Goal: Task Accomplishment & Management: Use online tool/utility

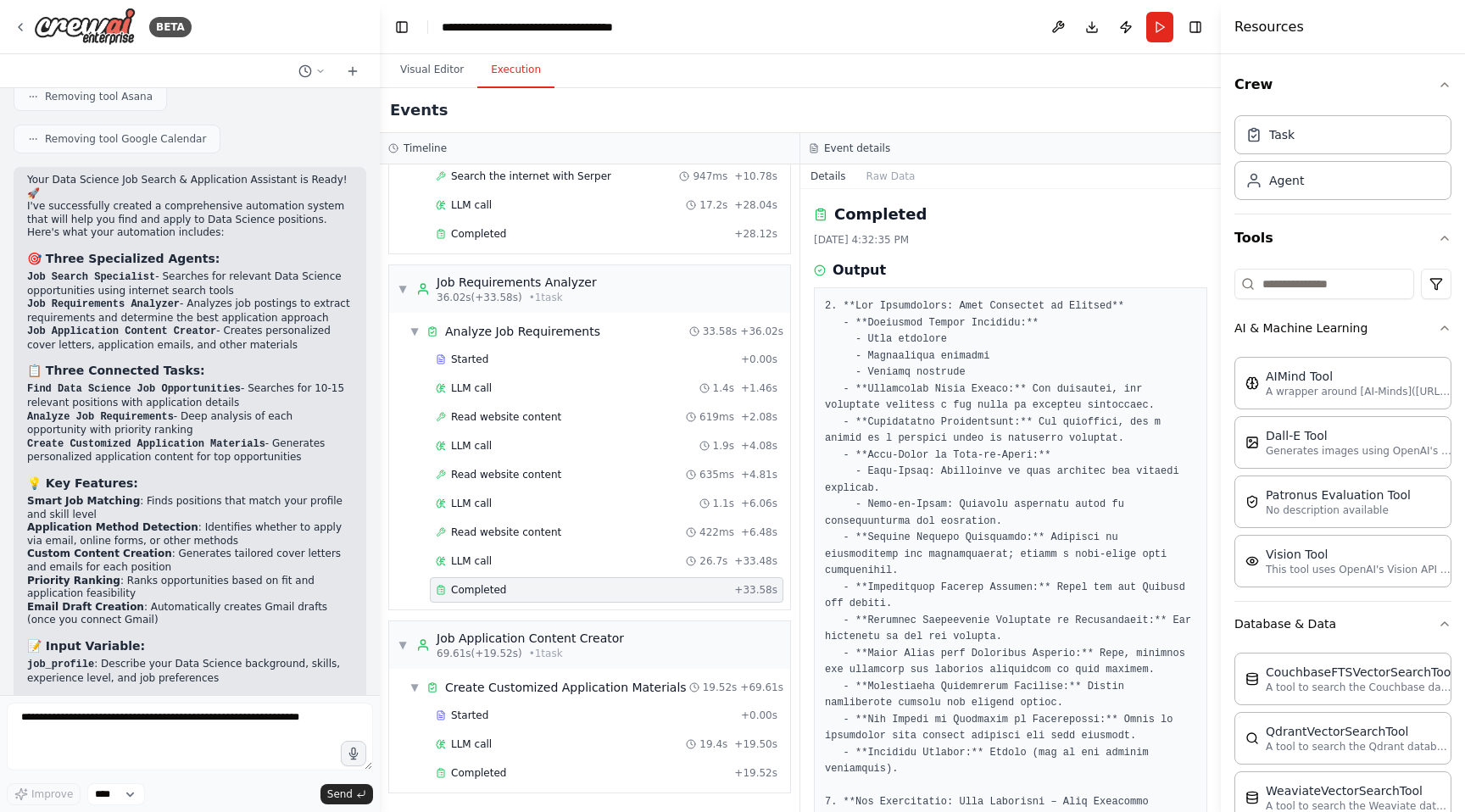
scroll to position [3358, 0]
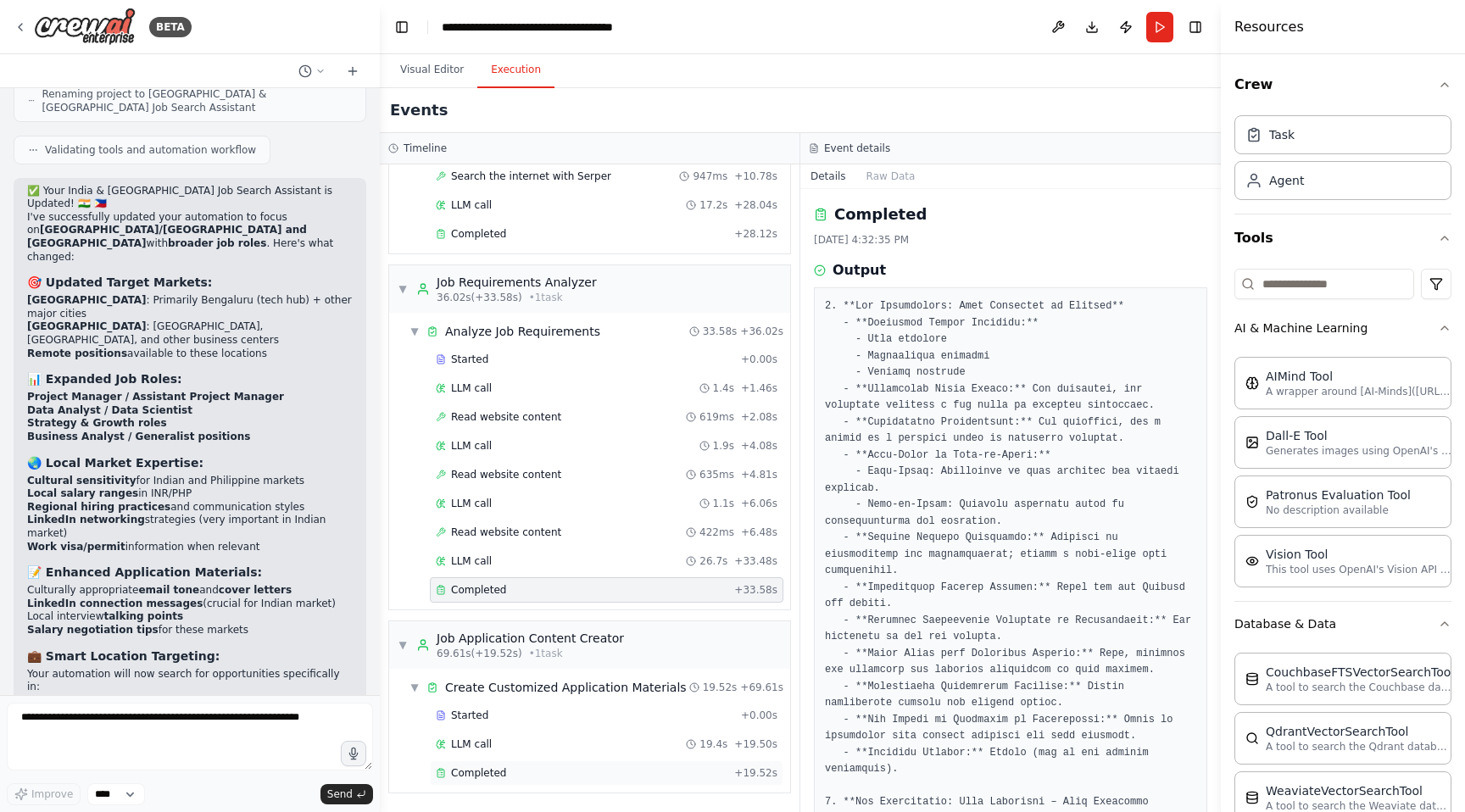
click at [491, 770] on span "Completed" at bounding box center [478, 772] width 55 height 13
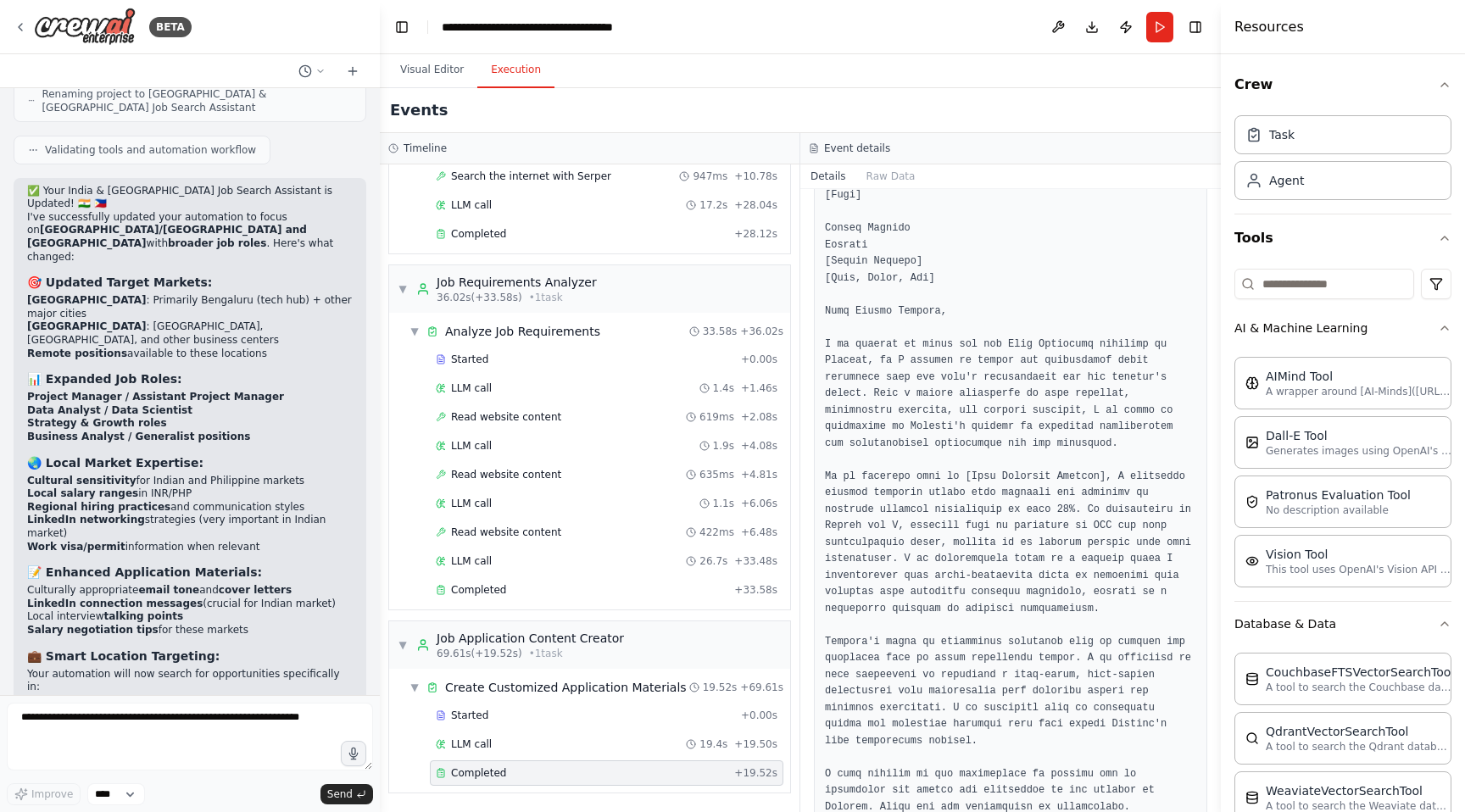
scroll to position [0, 0]
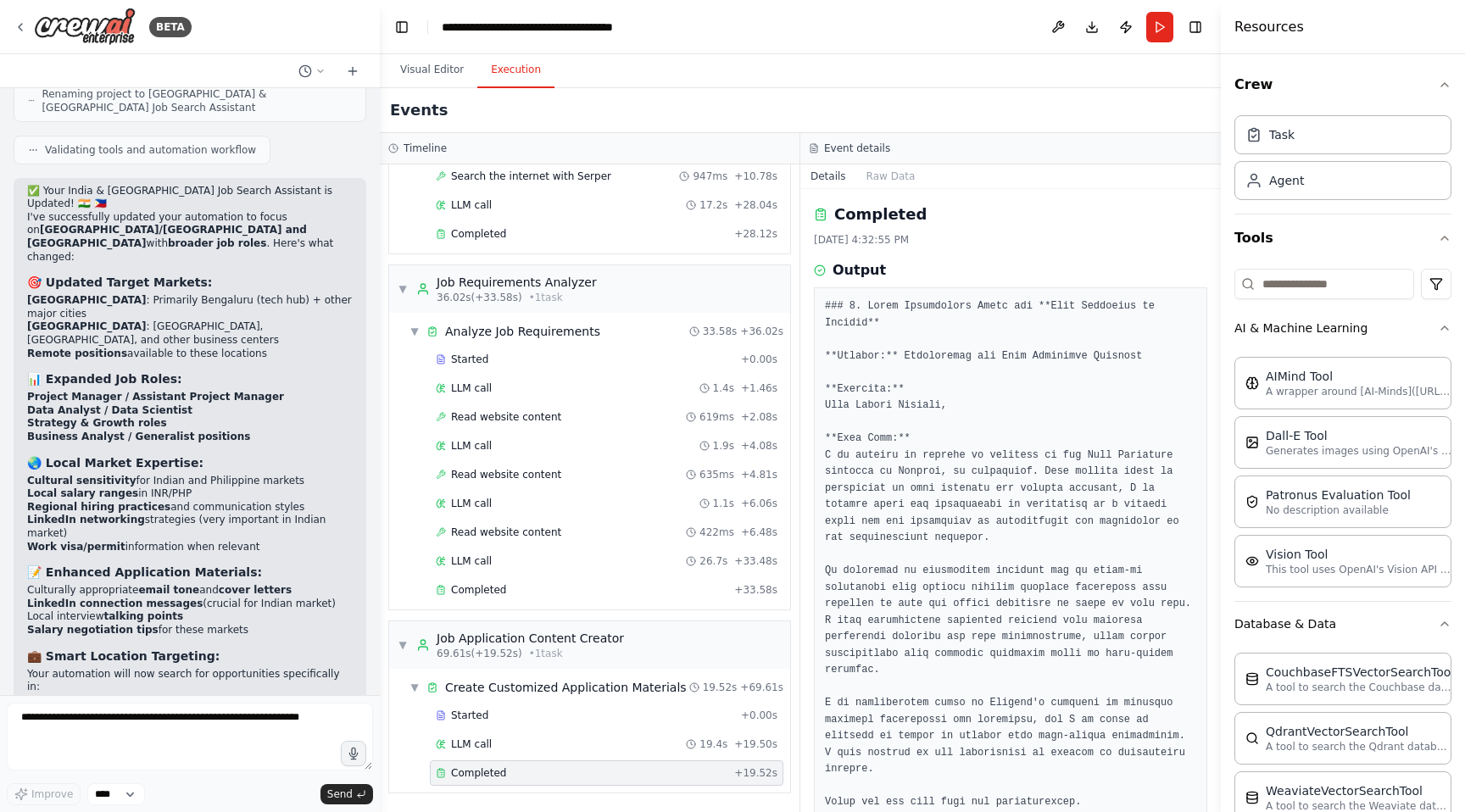
click at [420, 89] on div "Events" at bounding box center [800, 110] width 841 height 45
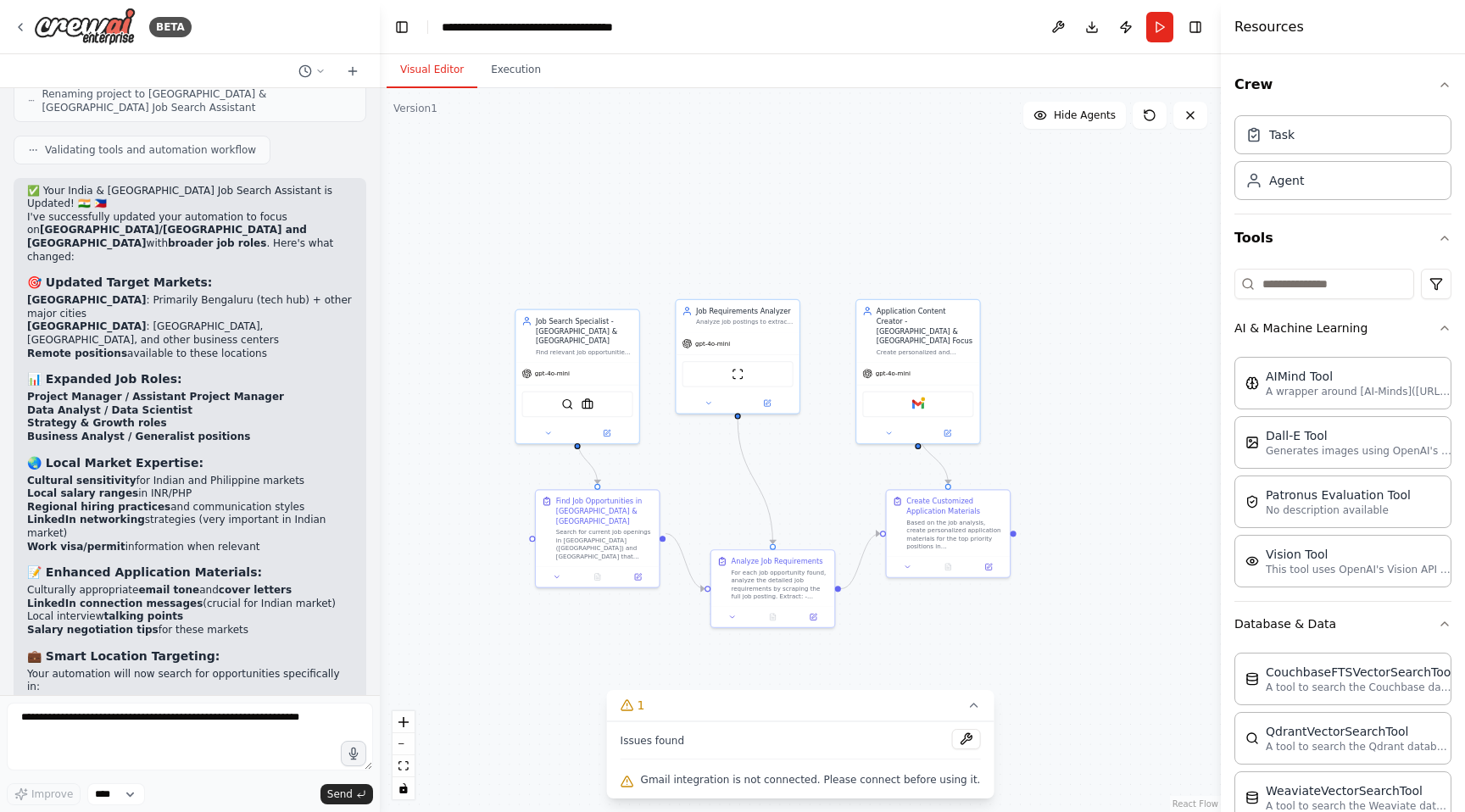
click at [423, 78] on button "Visual Editor" at bounding box center [432, 71] width 91 height 36
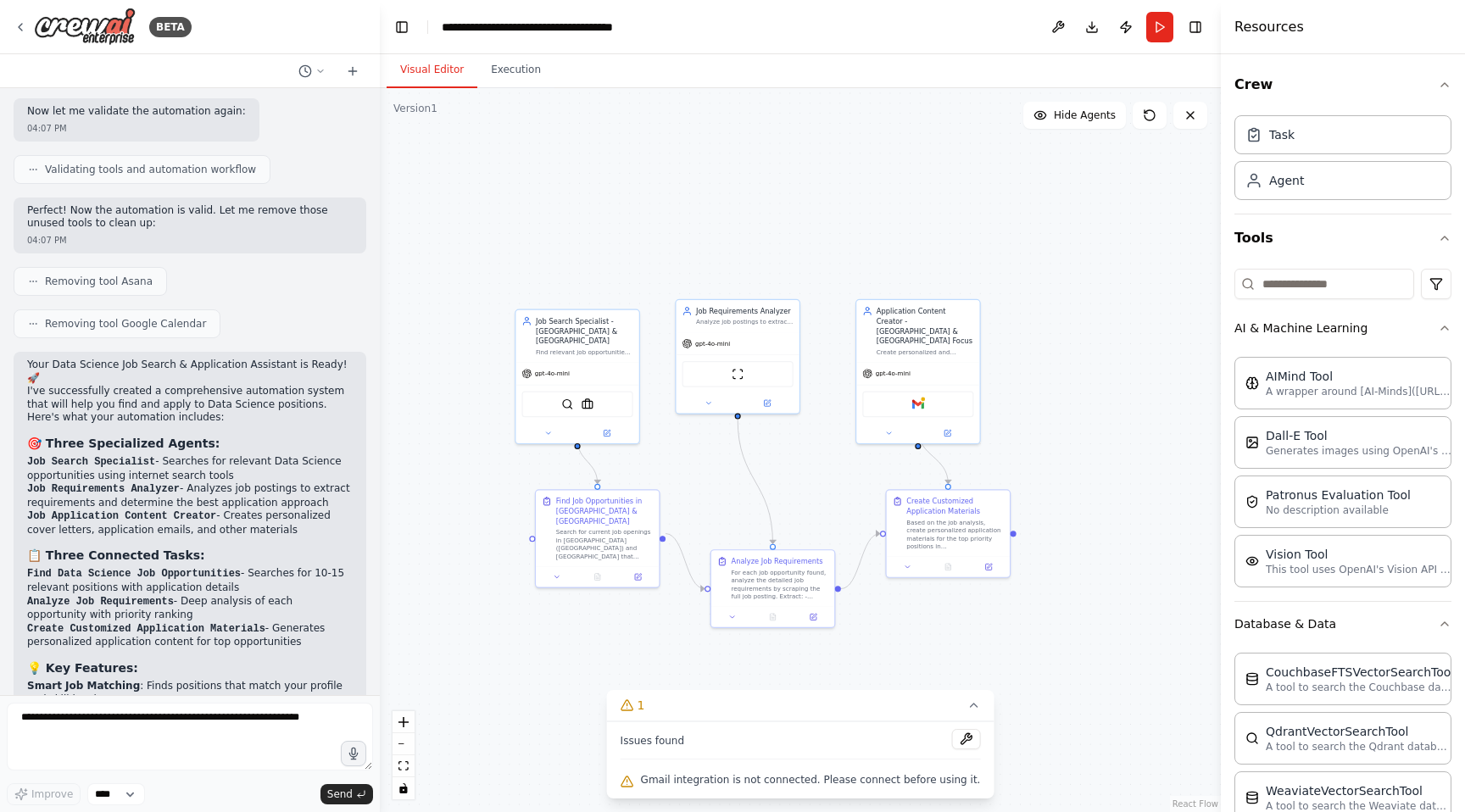
scroll to position [3358, 0]
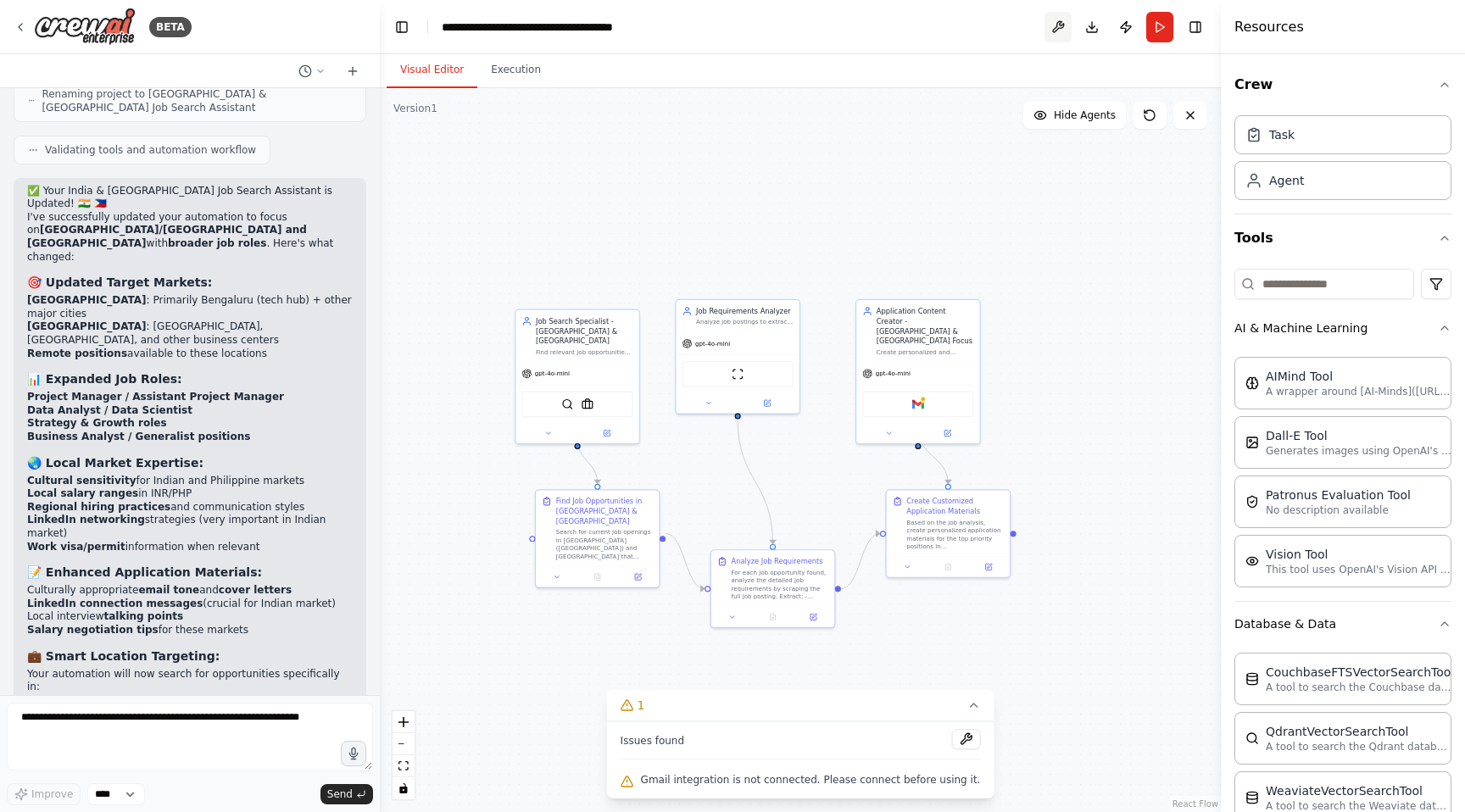
click at [1062, 25] on button at bounding box center [1058, 27] width 27 height 30
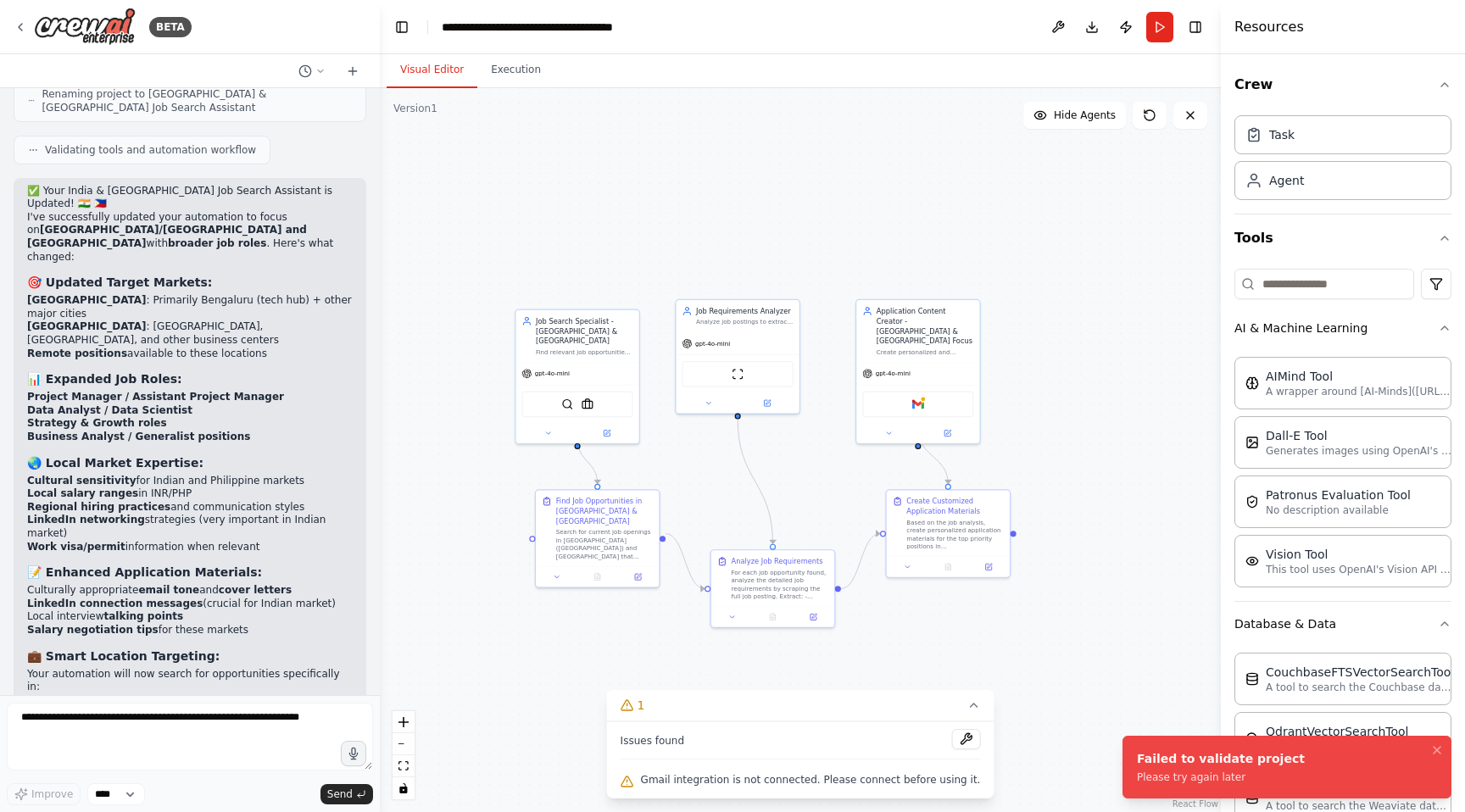
click at [1350, 764] on li "Failed to validate project Please try again later" at bounding box center [1286, 767] width 329 height 62
click at [1438, 751] on icon "Notifications (F8)" at bounding box center [1437, 750] width 7 height 7
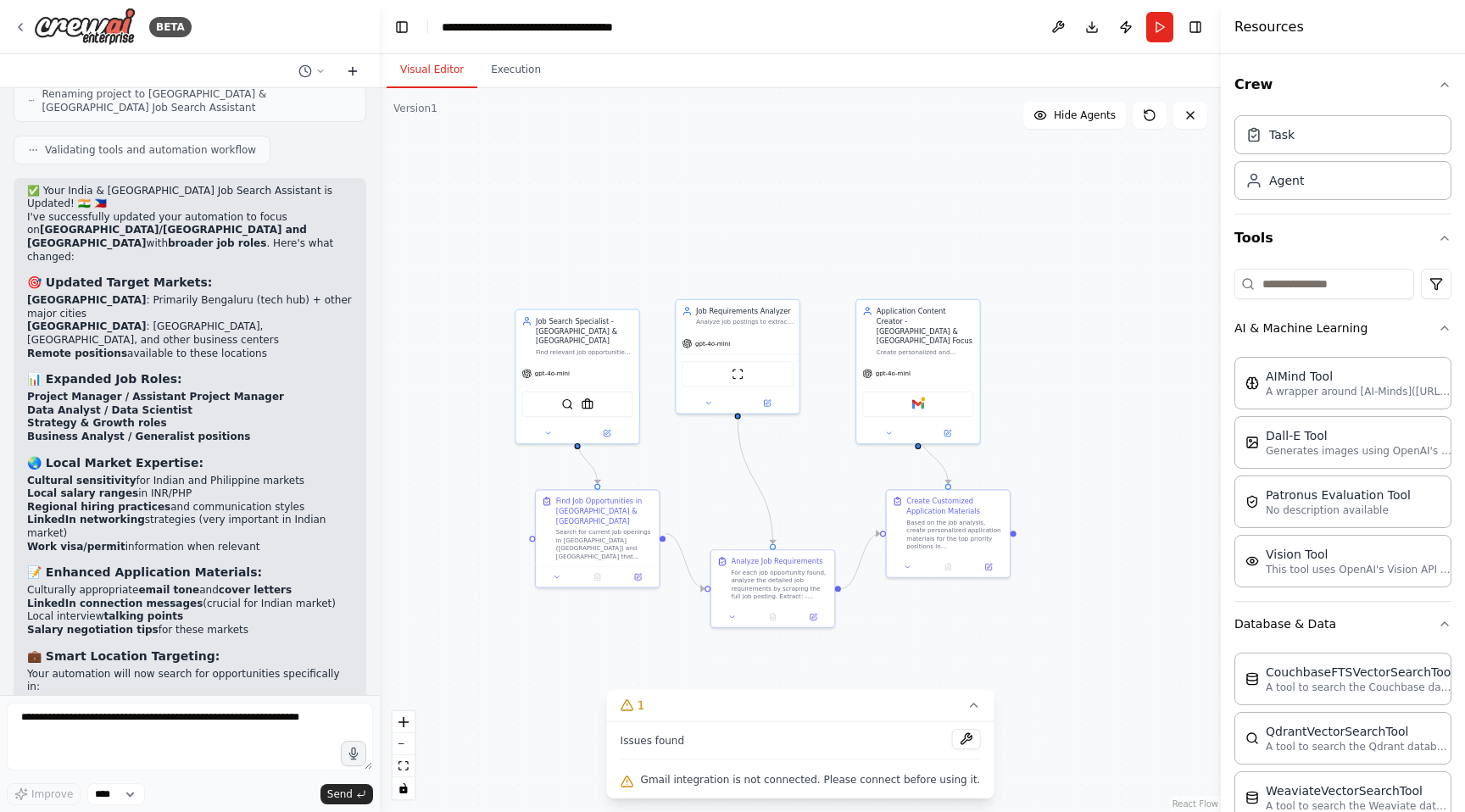
click at [352, 73] on icon at bounding box center [352, 71] width 0 height 8
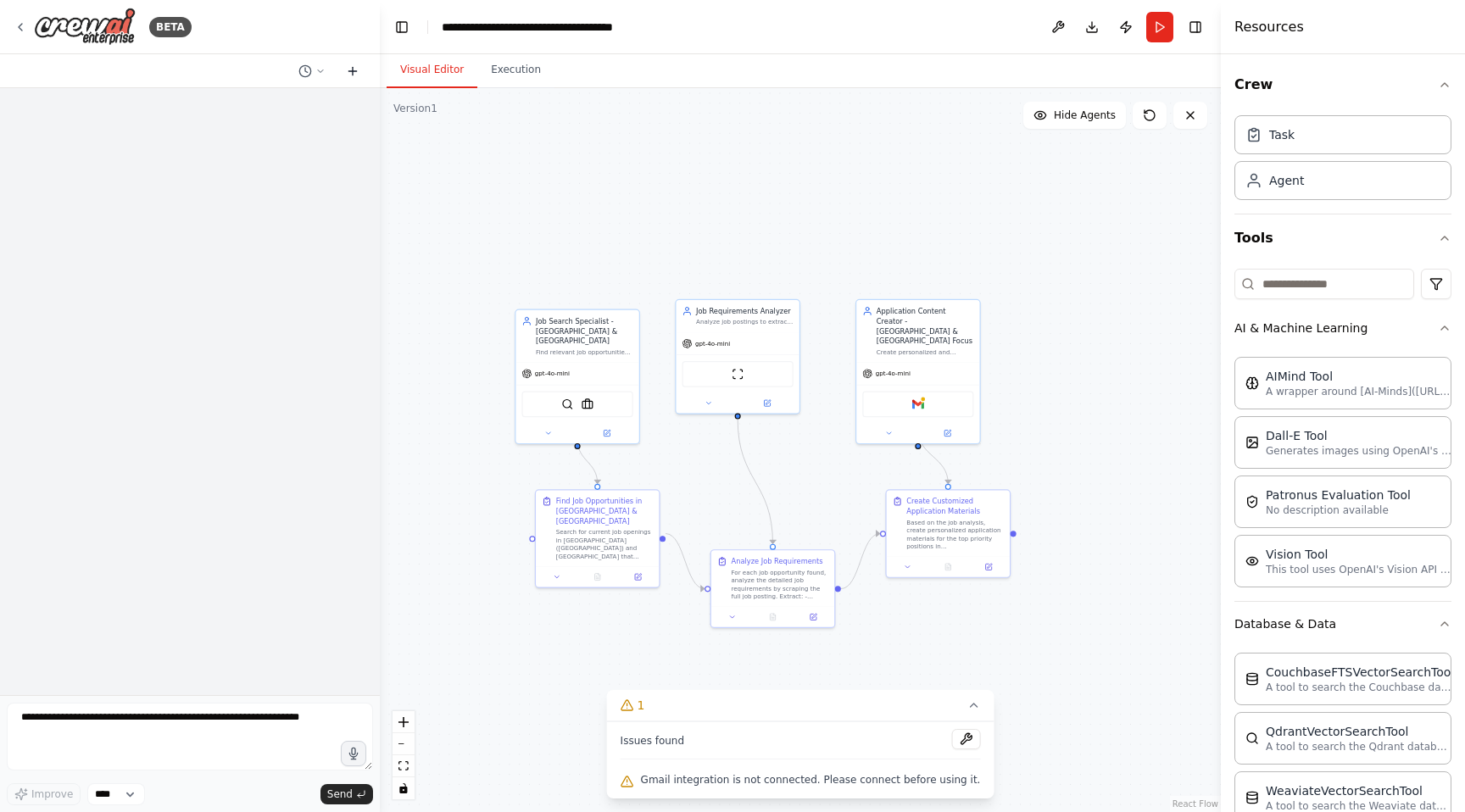
scroll to position [0, 0]
click at [157, 725] on textarea at bounding box center [190, 736] width 366 height 68
type textarea "*"
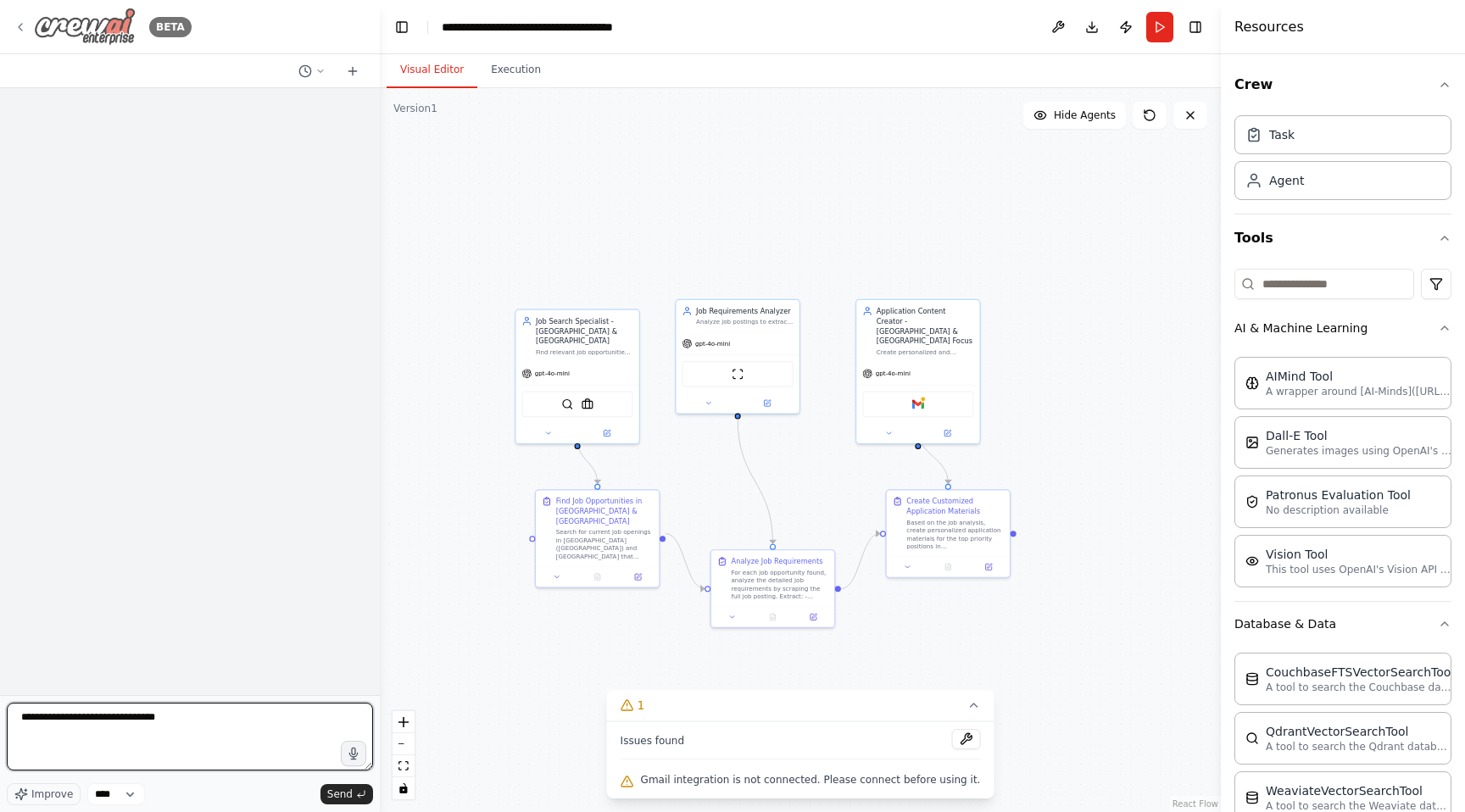
type textarea "**********"
click at [18, 26] on icon at bounding box center [20, 27] width 13 height 13
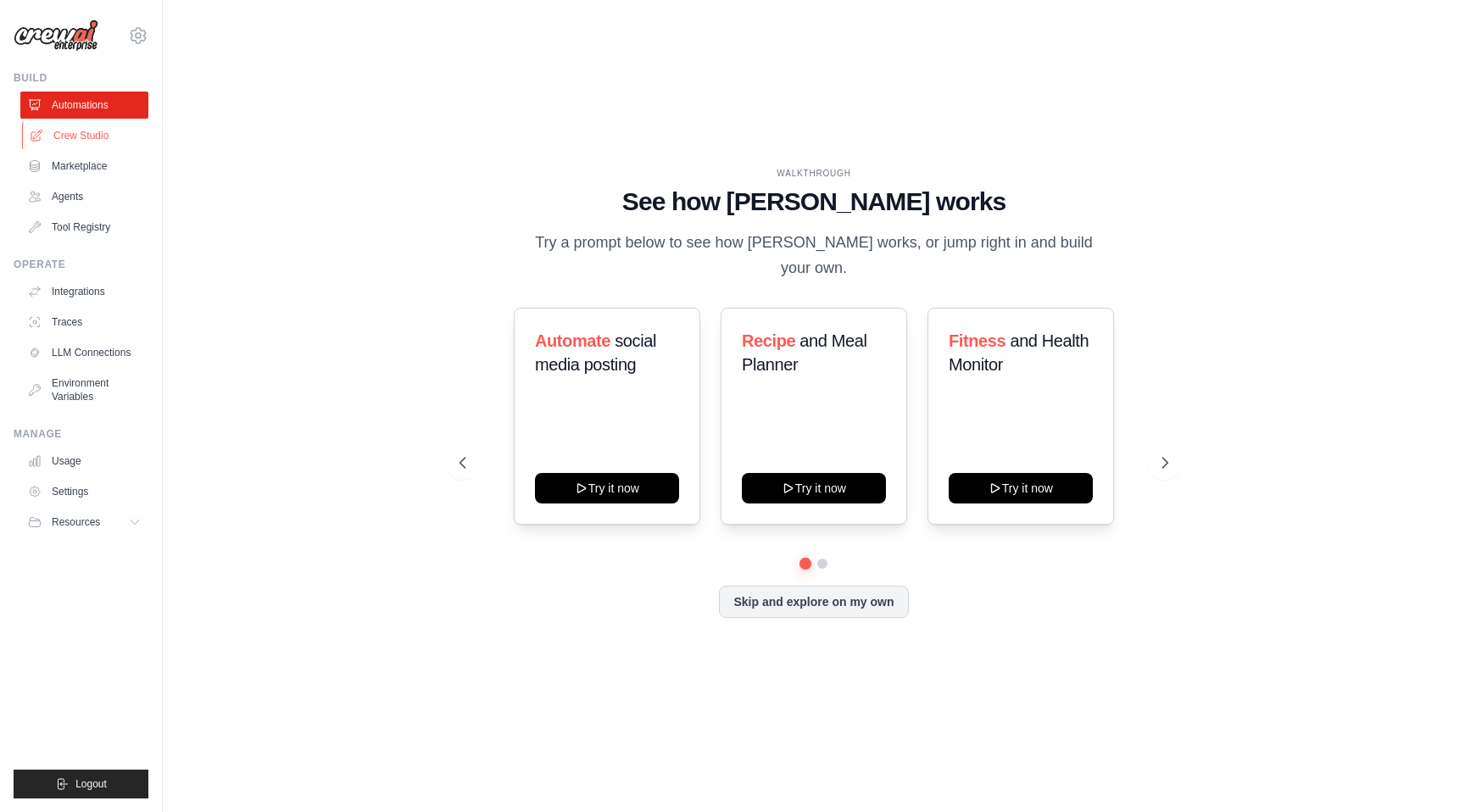
click at [94, 143] on link "Crew Studio" at bounding box center [86, 135] width 128 height 27
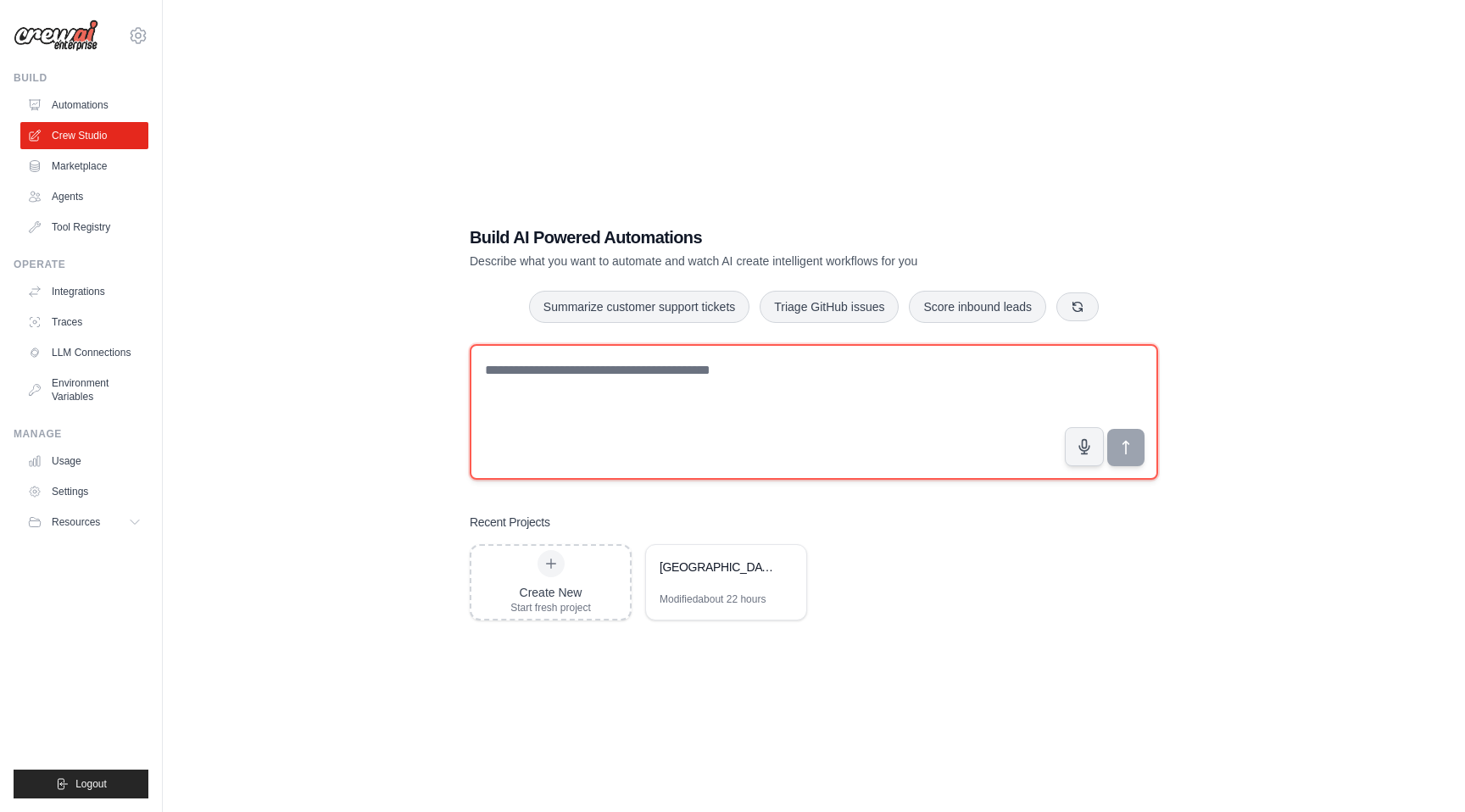
click at [582, 420] on textarea at bounding box center [813, 412] width 689 height 136
paste textarea "**********"
type textarea "**********"
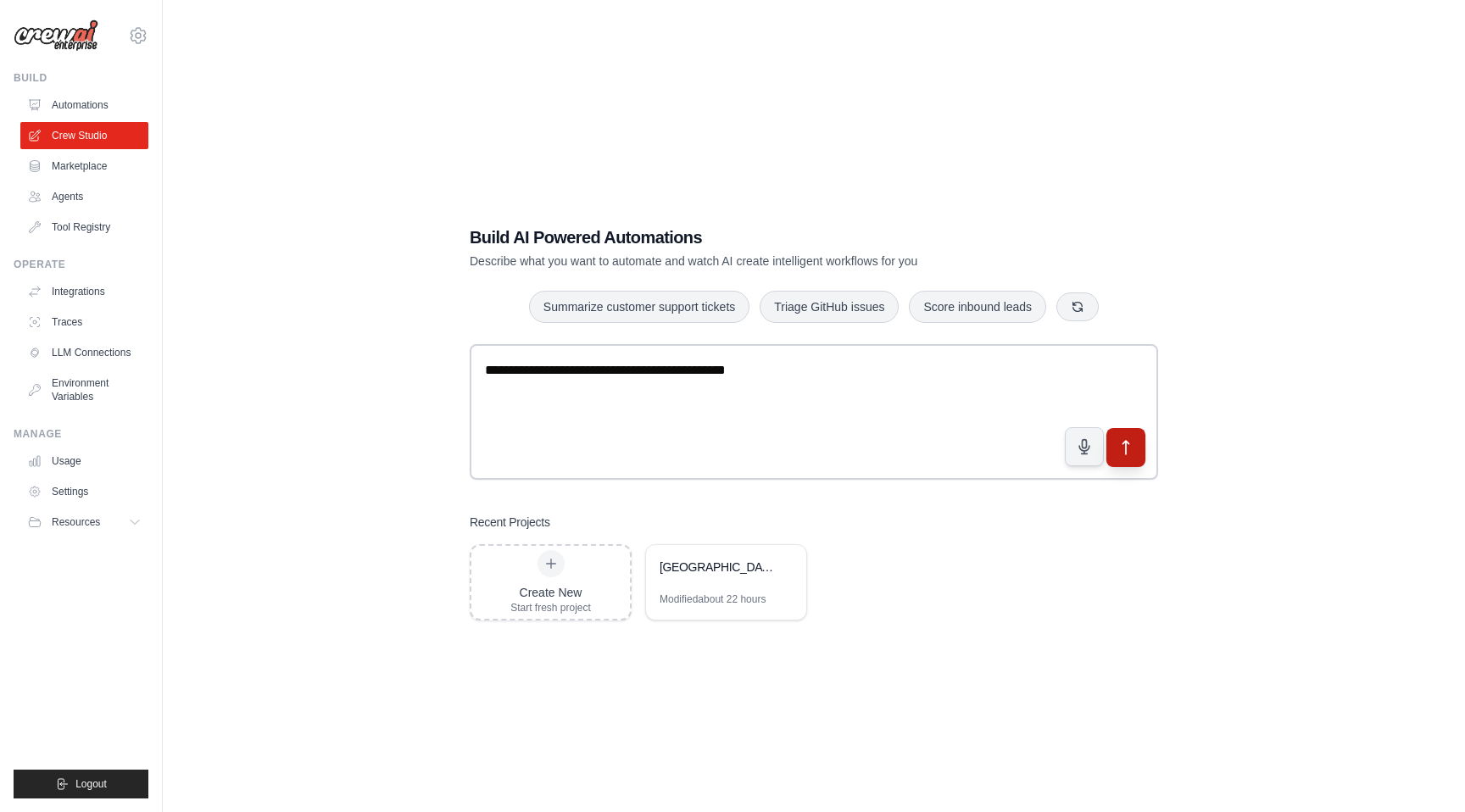
click at [1125, 448] on icon "submit" at bounding box center [1126, 448] width 6 height 13
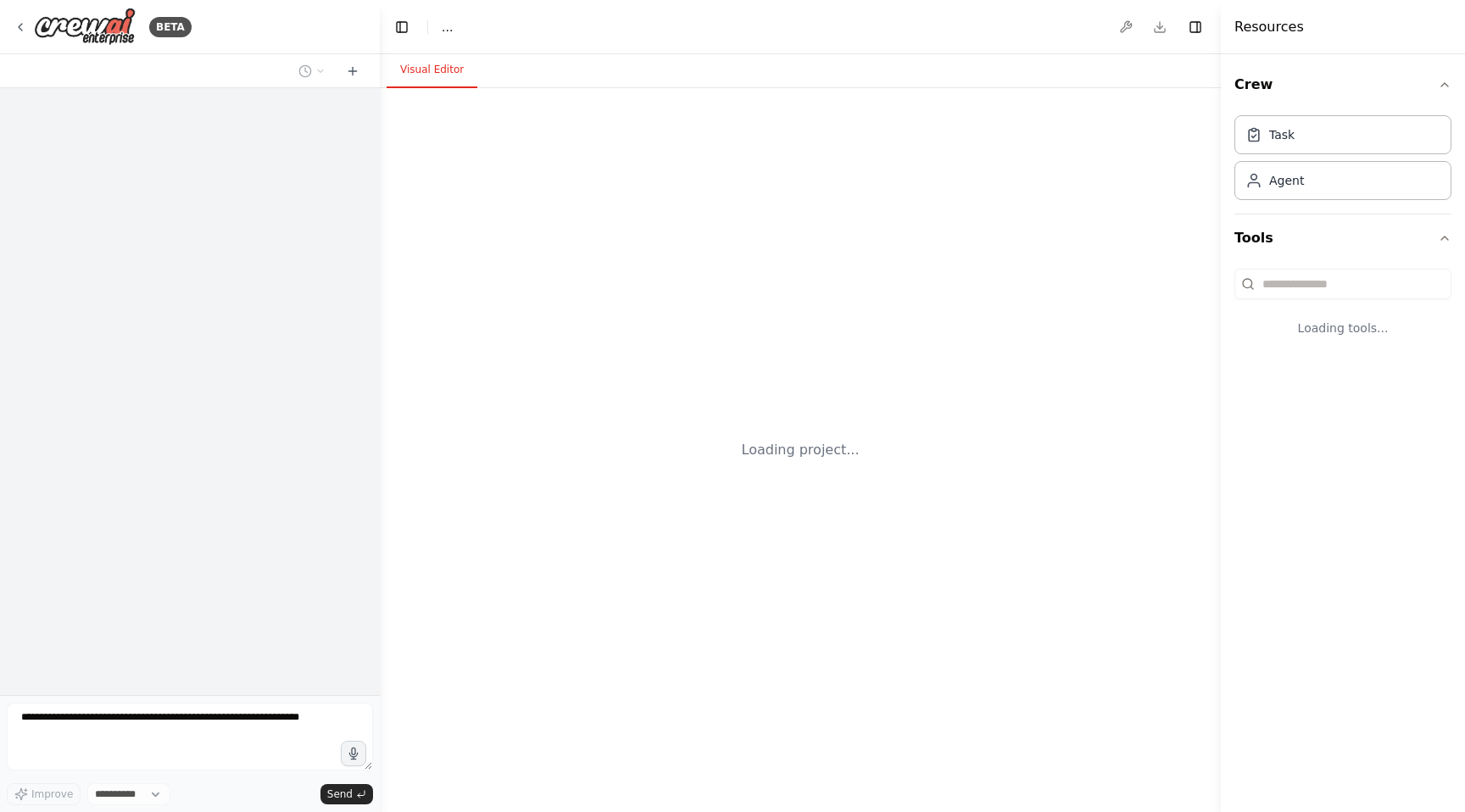
select select "****"
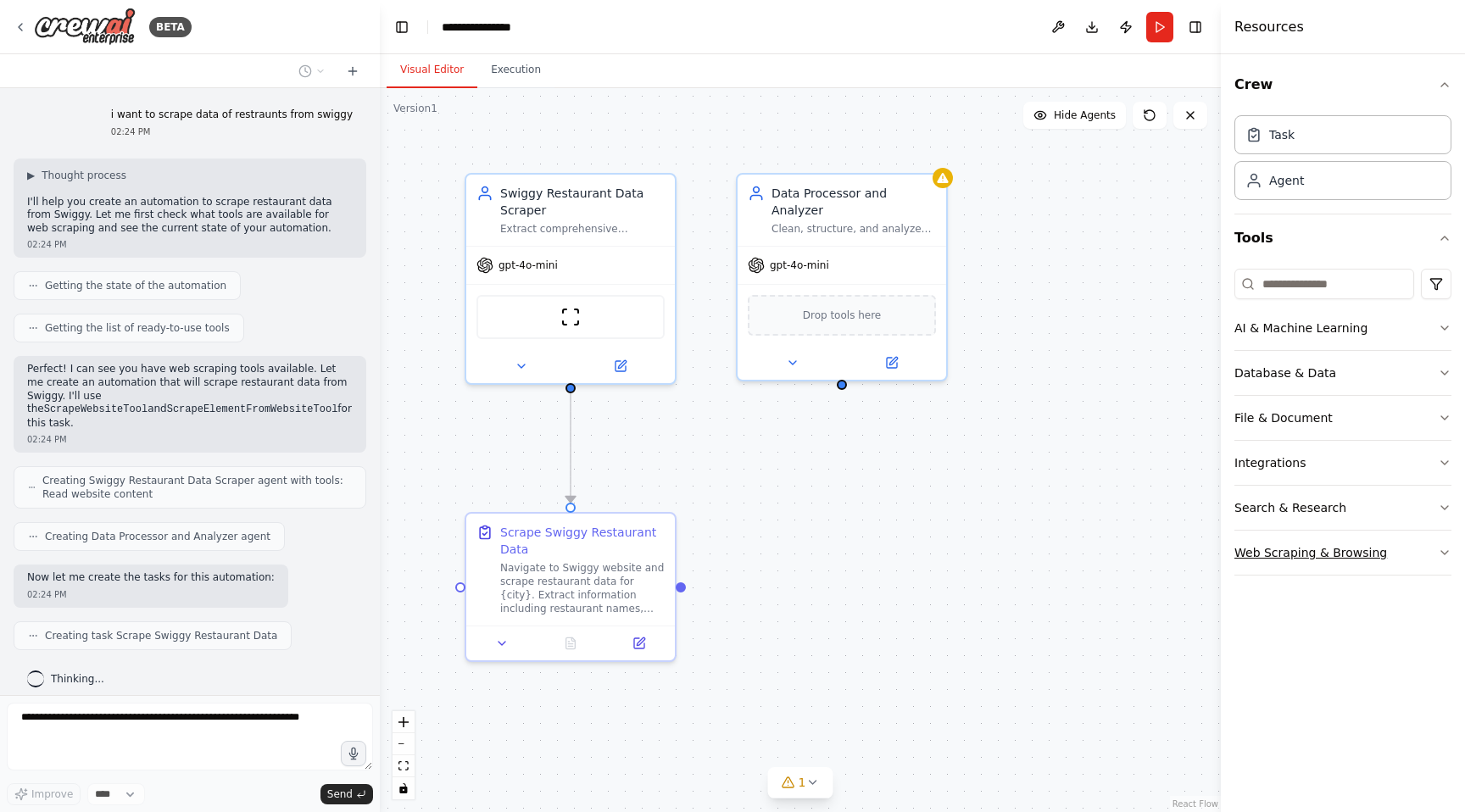
click at [1366, 558] on button "Web Scraping & Browsing" at bounding box center [1343, 552] width 217 height 44
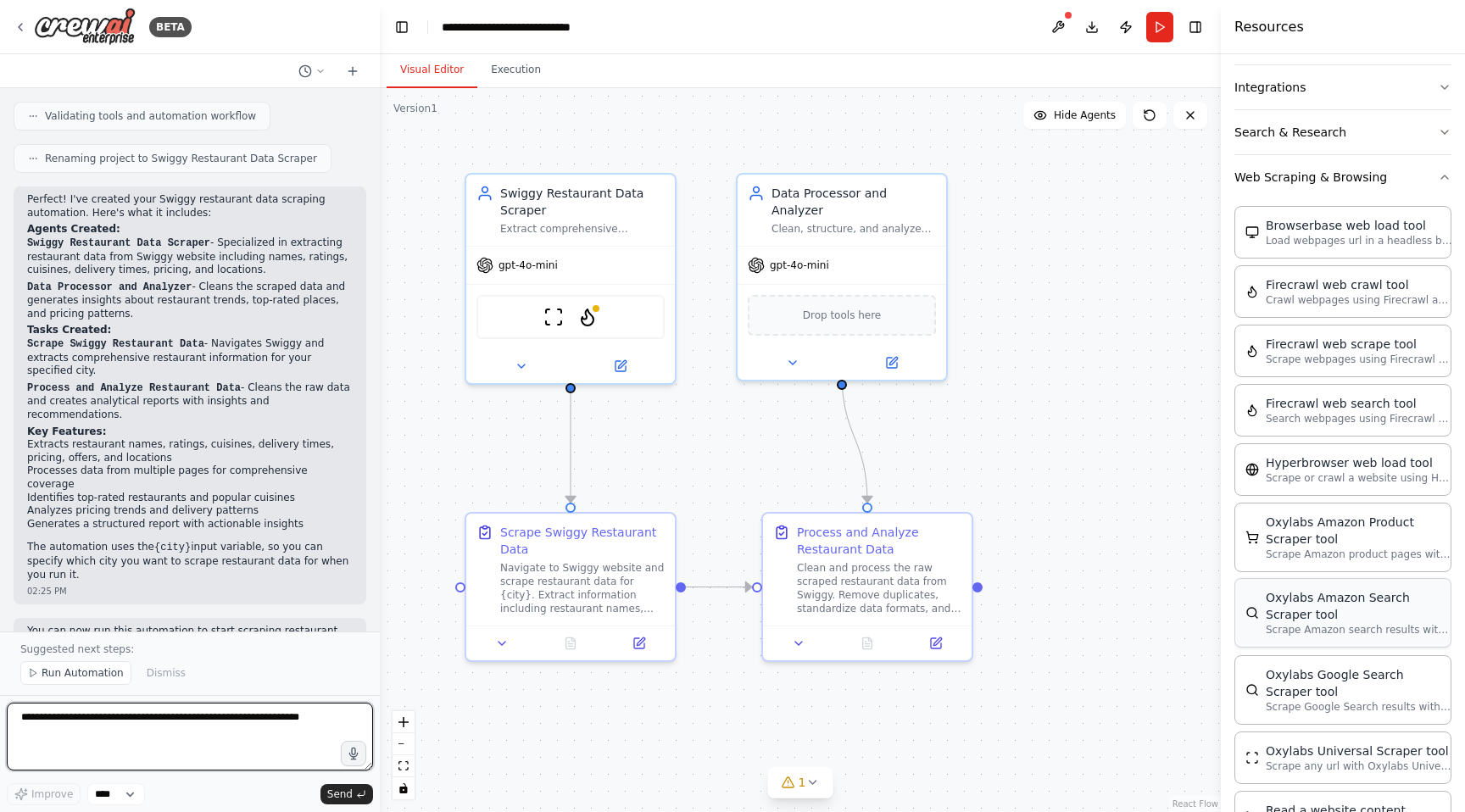
scroll to position [395, 0]
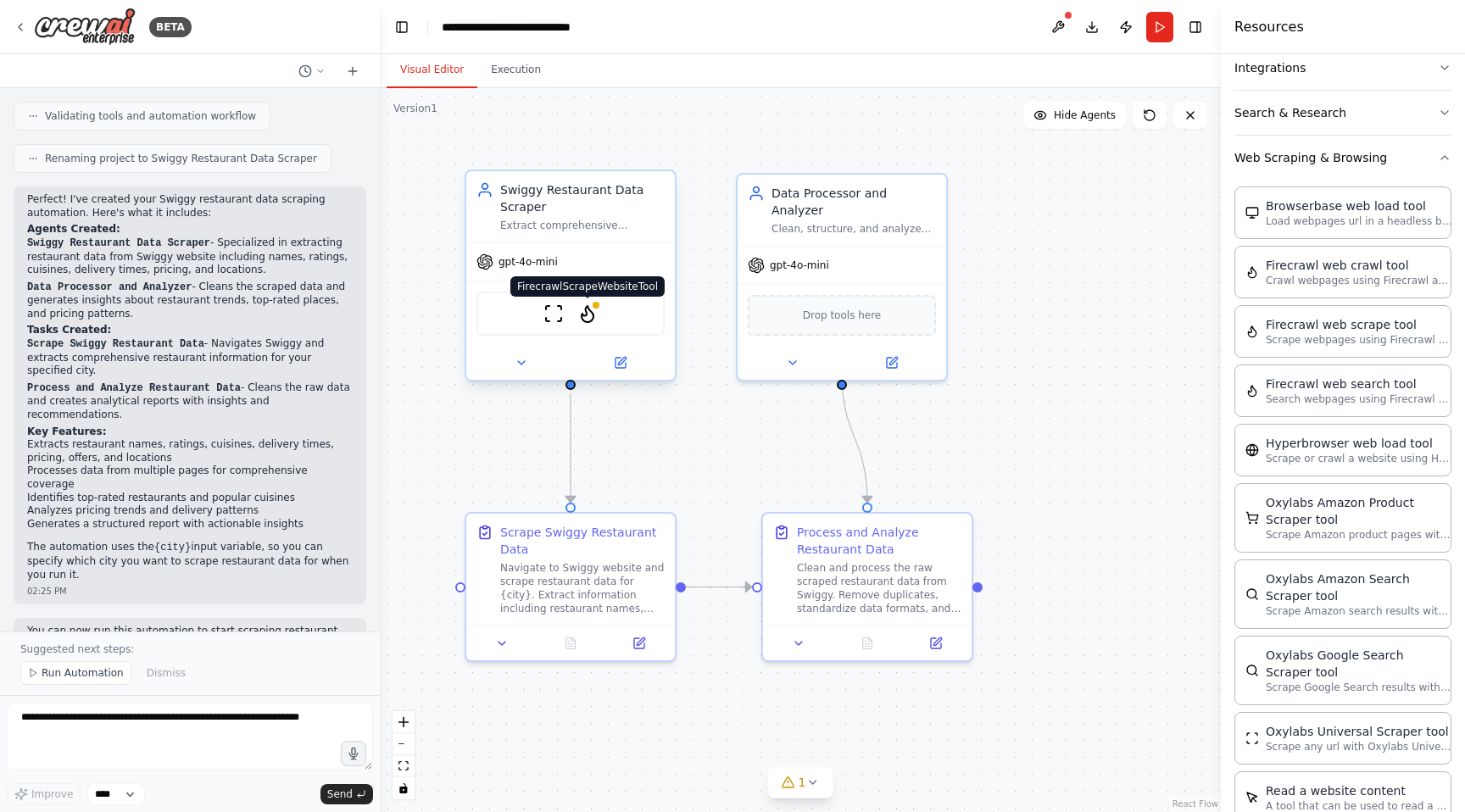
click at [591, 317] on img at bounding box center [588, 313] width 21 height 21
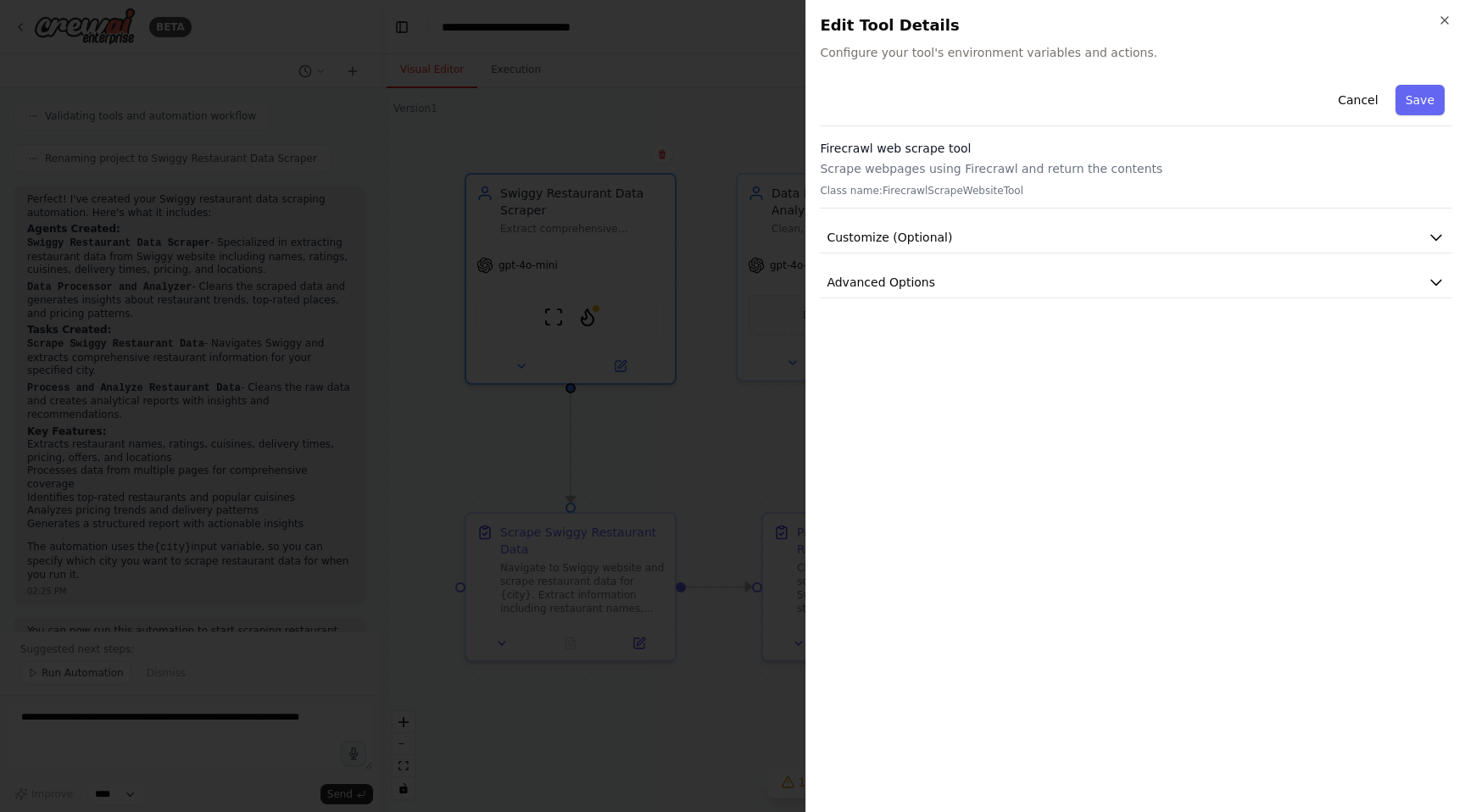
click at [1205, 153] on h3 "Firecrawl web scrape tool" at bounding box center [1135, 148] width 632 height 17
click at [1408, 102] on button "Save" at bounding box center [1420, 100] width 49 height 30
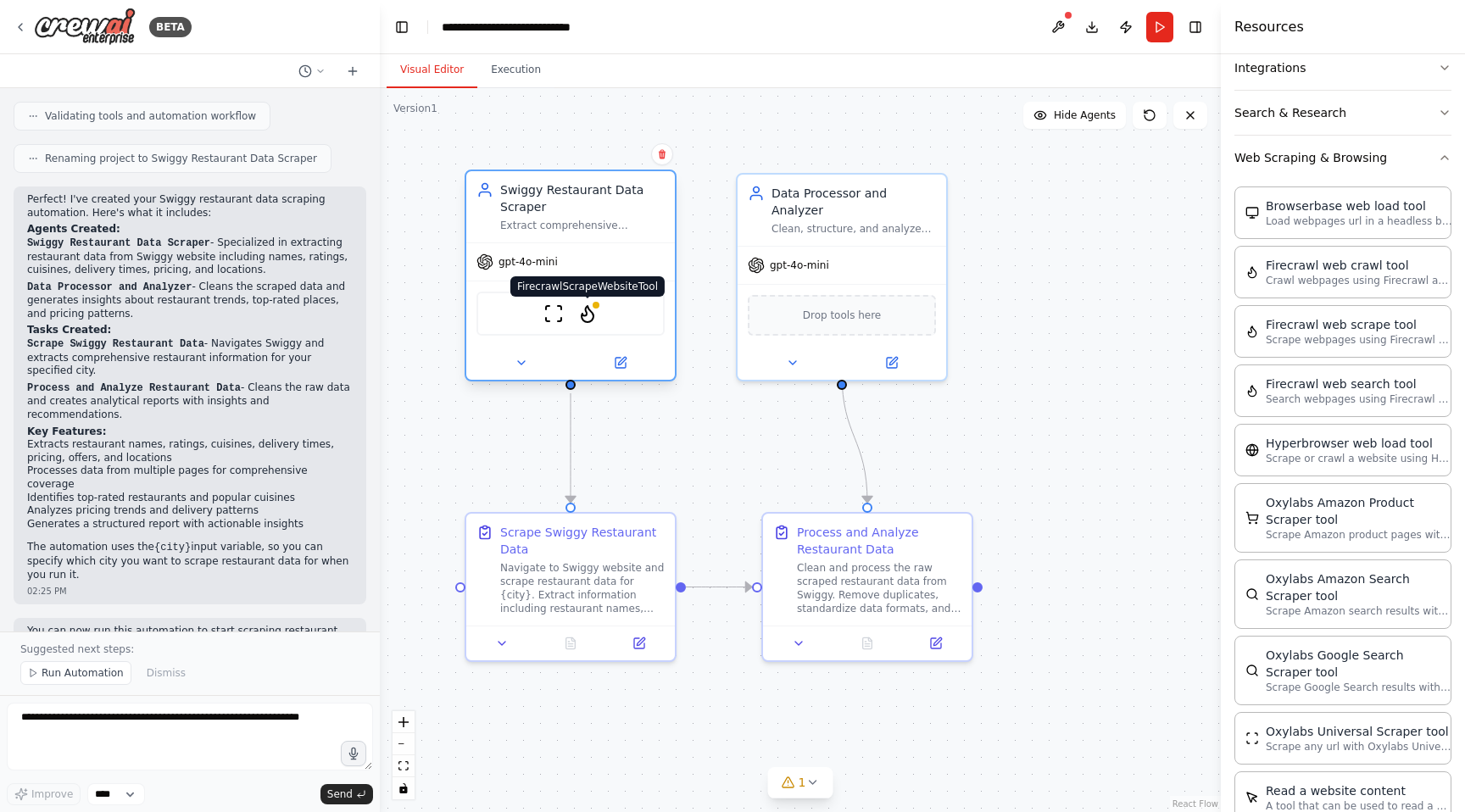
click at [588, 323] on img at bounding box center [588, 313] width 21 height 21
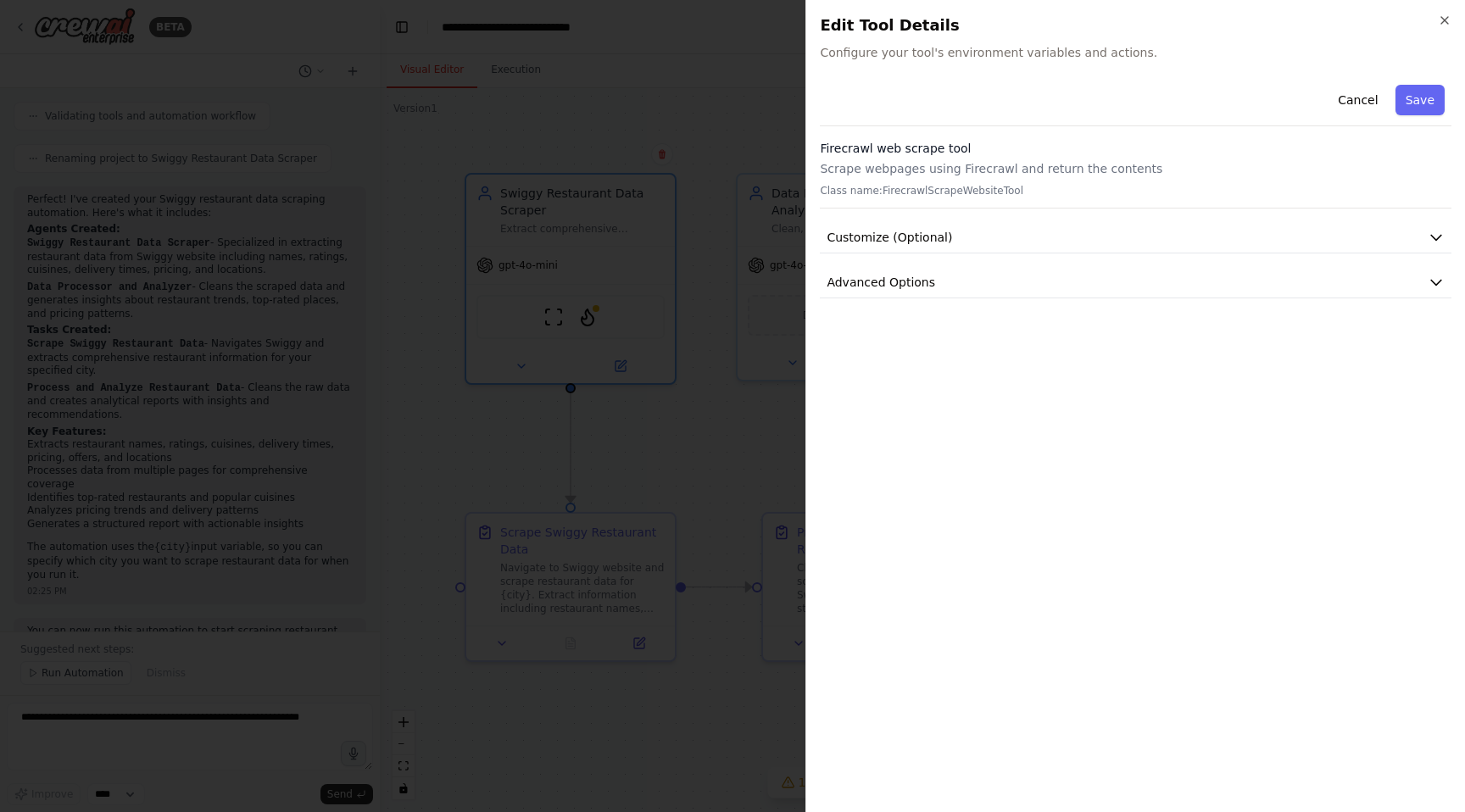
click at [1041, 264] on div "Cancel Save Firecrawl web scrape tool Scrape webpages using Firecrawl and retur…" at bounding box center [1135, 188] width 632 height 220
click at [1038, 269] on button "Advanced Options" at bounding box center [1135, 282] width 632 height 31
click at [1070, 238] on button "Customize (Optional)" at bounding box center [1135, 237] width 632 height 31
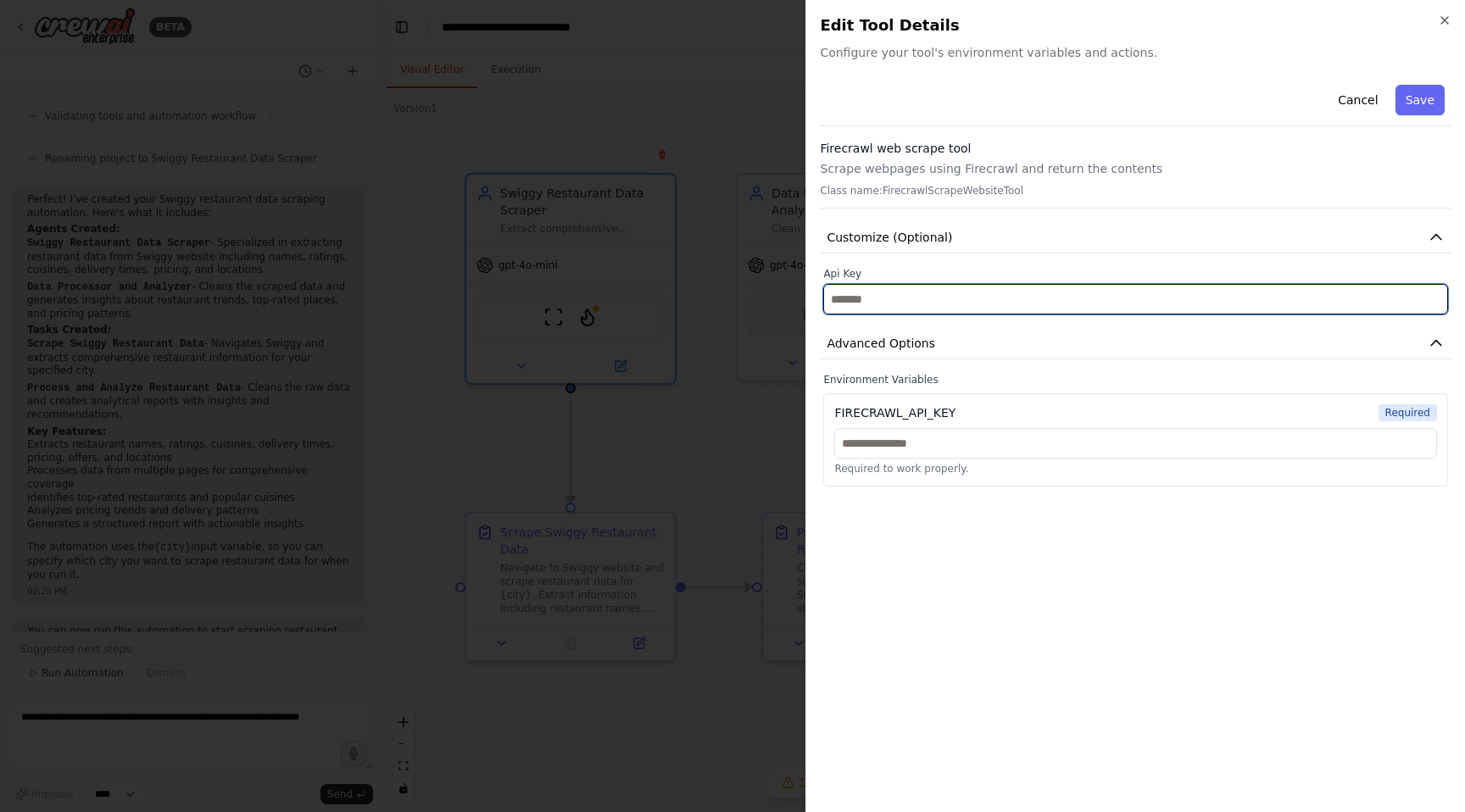
click at [973, 302] on input "text" at bounding box center [1135, 299] width 624 height 30
